Goal: Information Seeking & Learning: Learn about a topic

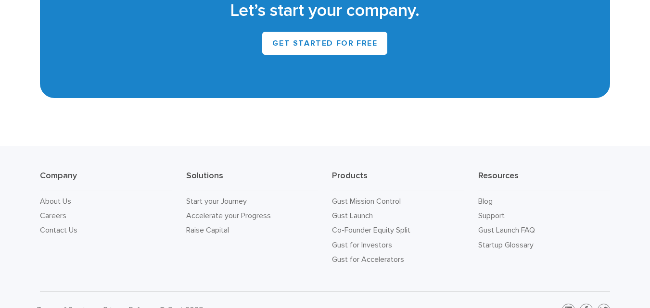
scroll to position [4344, 0]
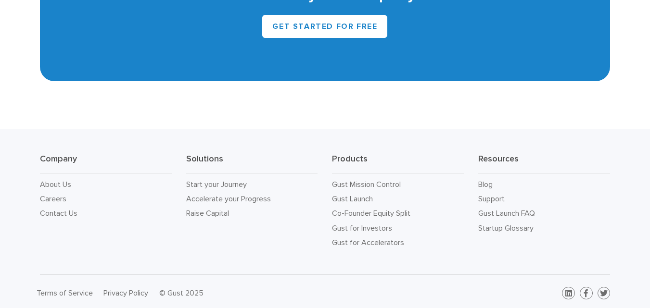
click at [488, 180] on link "Blog" at bounding box center [485, 184] width 14 height 9
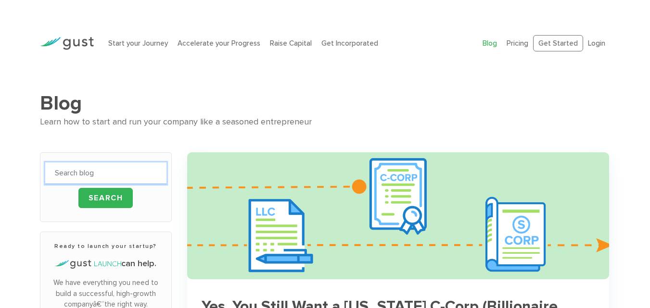
click at [101, 172] on input "text" at bounding box center [105, 174] width 121 height 22
type input "cleaning"
click at [78, 188] on input "Search" at bounding box center [105, 198] width 55 height 20
